Goal: Transaction & Acquisition: Download file/media

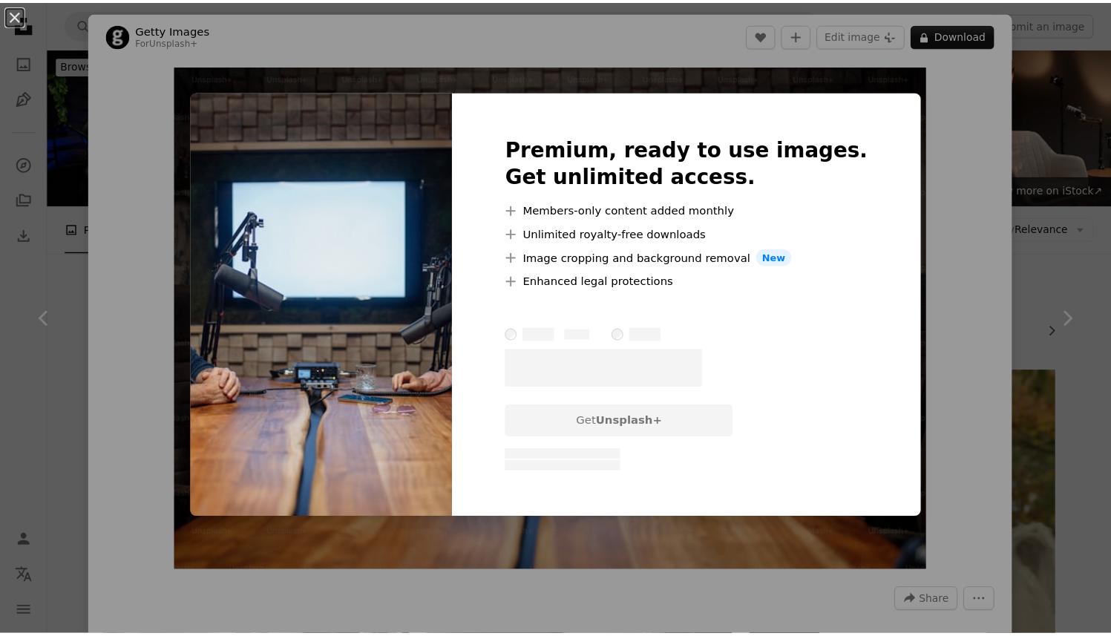
scroll to position [693, 0]
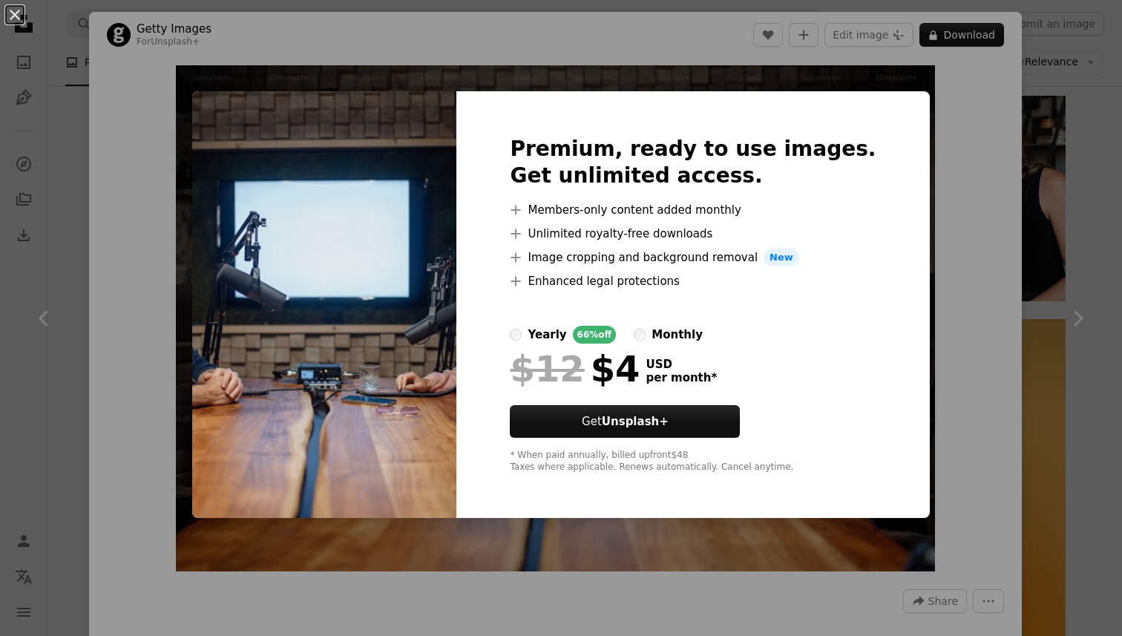
click at [1073, 160] on div "An X shape Premium, ready to use images. Get unlimited access. A plus sign Memb…" at bounding box center [561, 318] width 1122 height 636
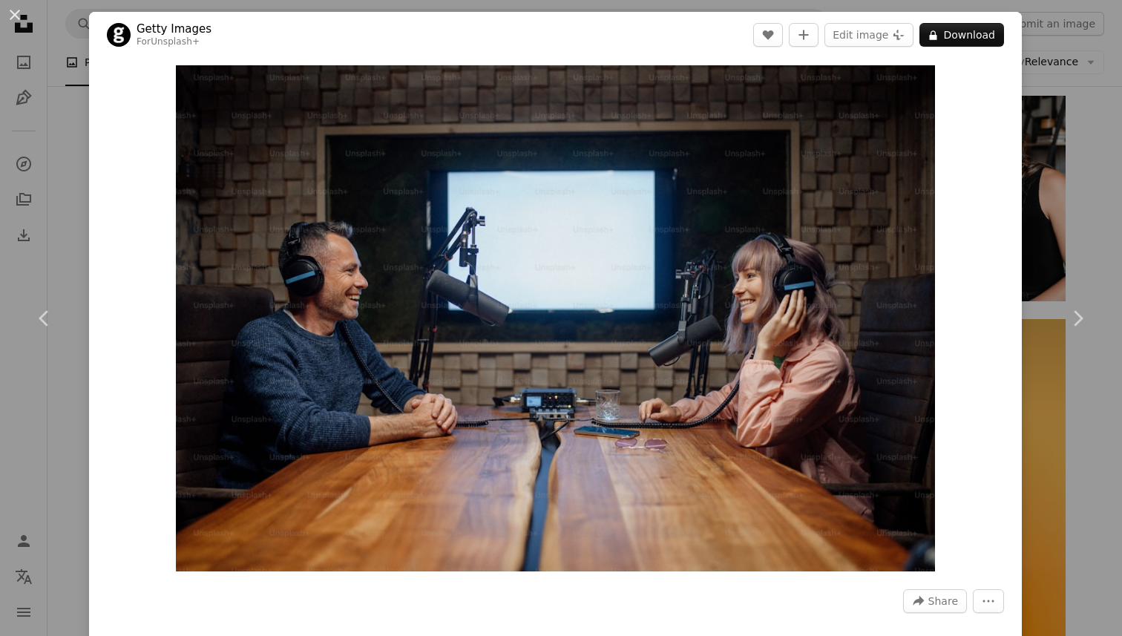
click at [1016, 77] on div "An X shape Chevron left Chevron right Getty Images For Unsplash+ A heart A plus…" at bounding box center [561, 318] width 1122 height 636
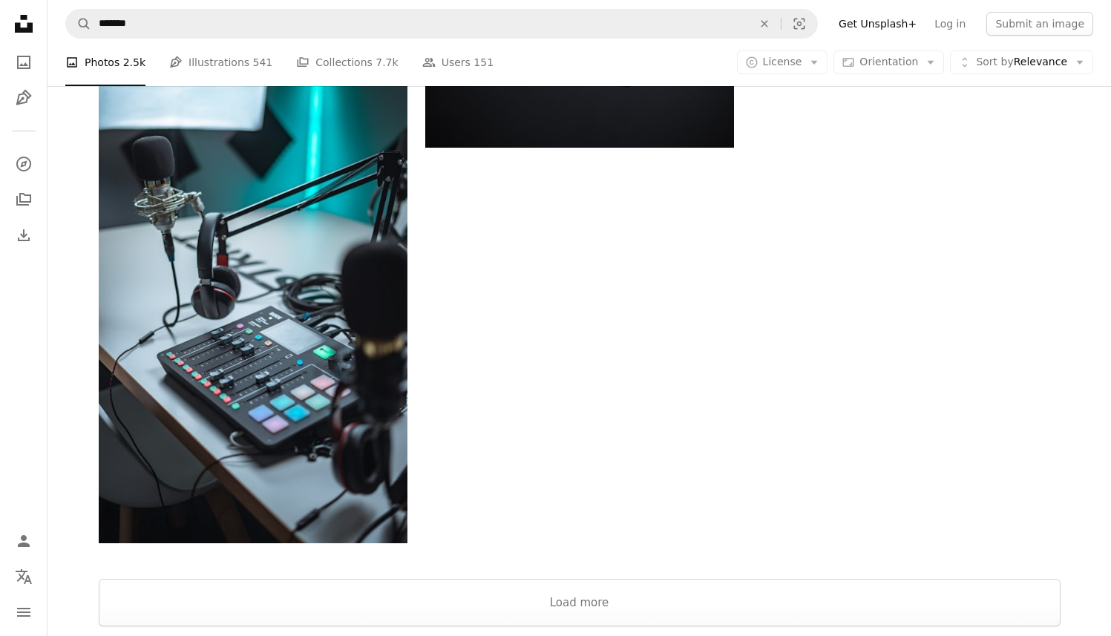
scroll to position [2146, 0]
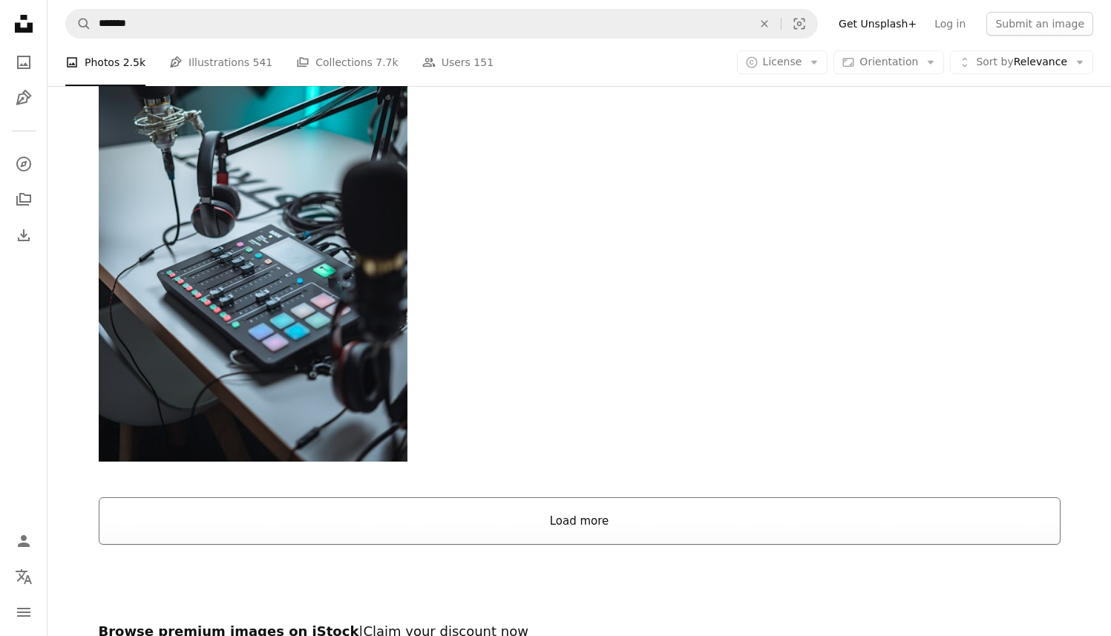
click at [614, 497] on button "Load more" at bounding box center [580, 521] width 962 height 48
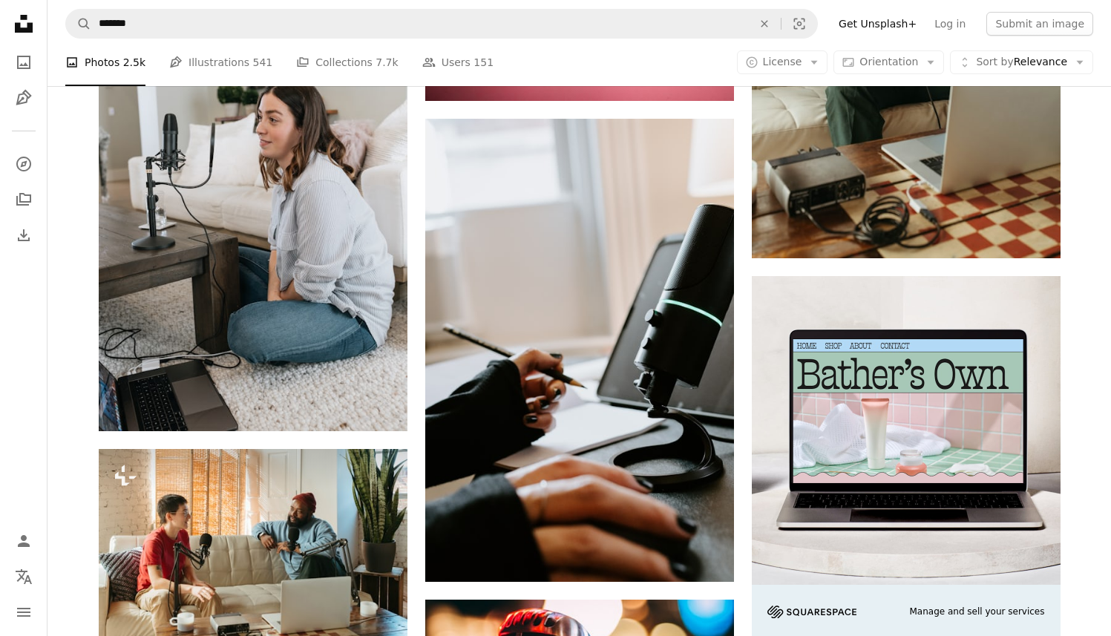
scroll to position [4440, 0]
